Goal: Task Accomplishment & Management: Manage account settings

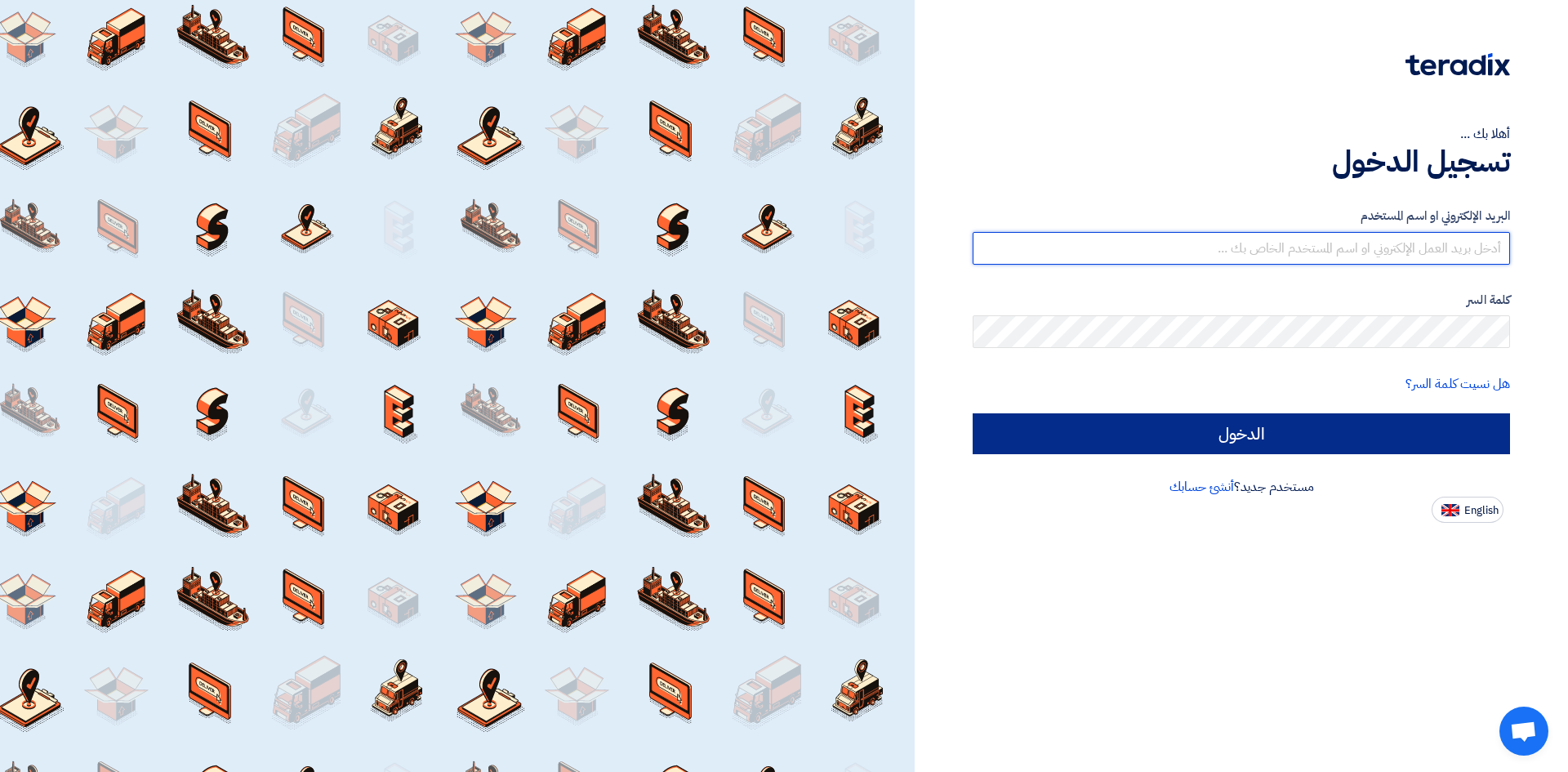
type input "[PERSON_NAME][EMAIL_ADDRESS][DOMAIN_NAME]"
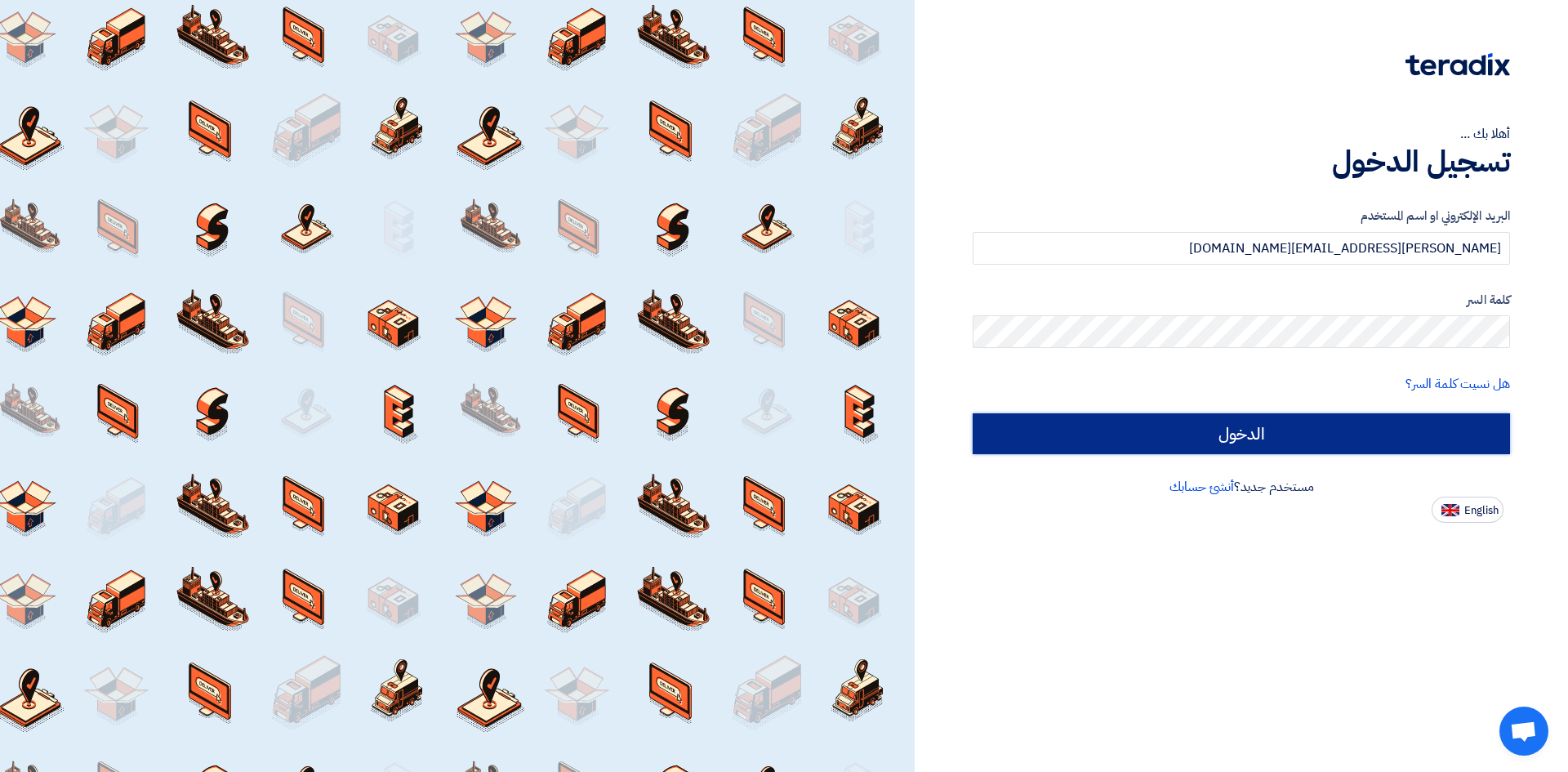
click at [1215, 435] on input "الدخول" at bounding box center [1241, 434] width 538 height 41
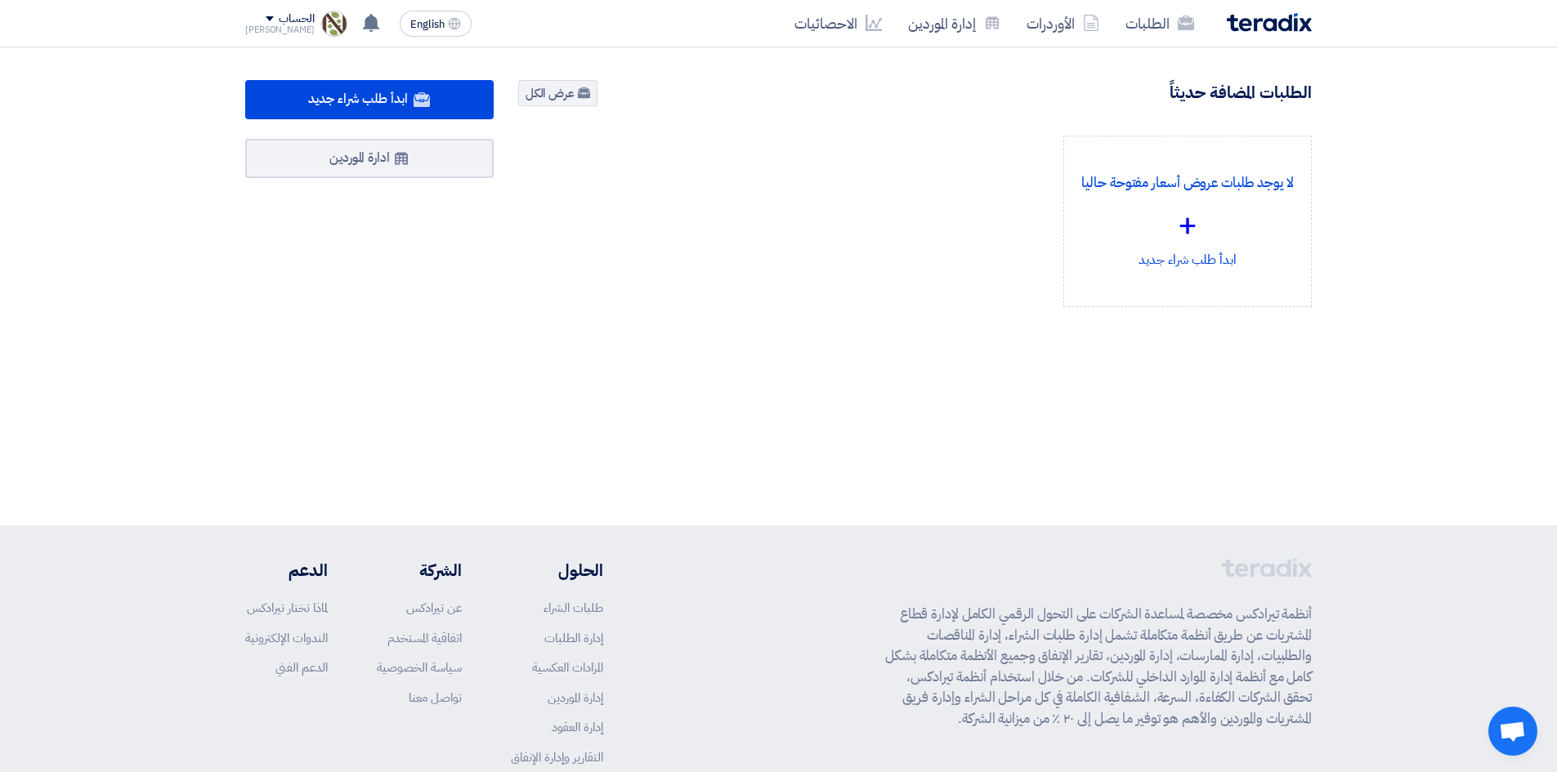
click at [279, 16] on div "الحساب" at bounding box center [296, 19] width 35 height 14
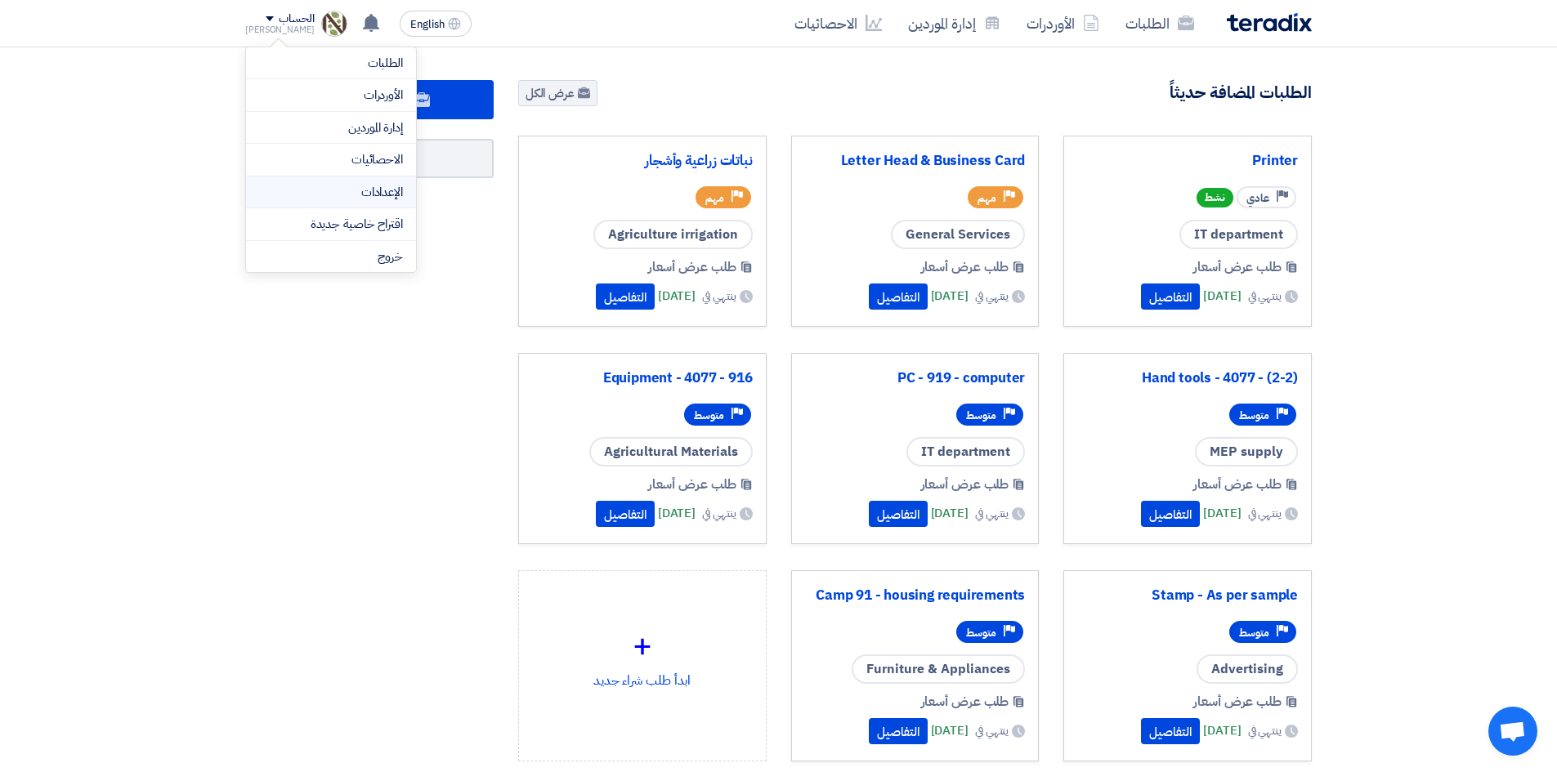
click at [386, 190] on link "الإعدادات" at bounding box center [331, 192] width 144 height 19
